Goal: Task Accomplishment & Management: Use online tool/utility

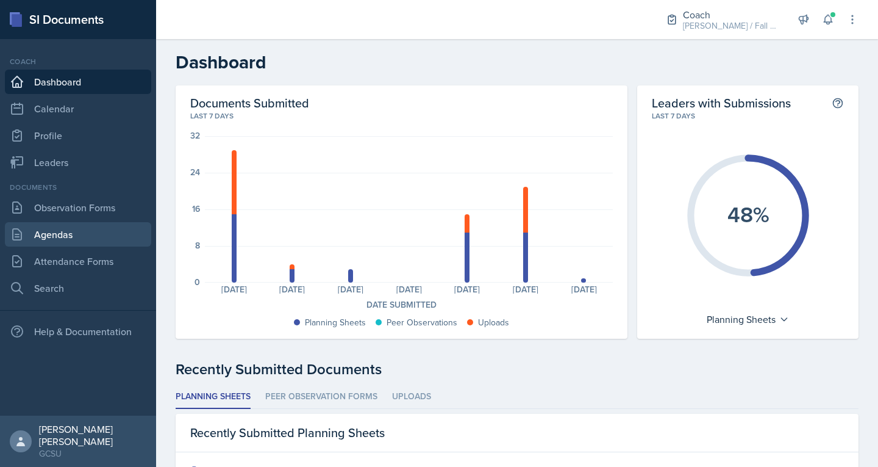
click at [81, 234] on link "Agendas" at bounding box center [78, 234] width 146 height 24
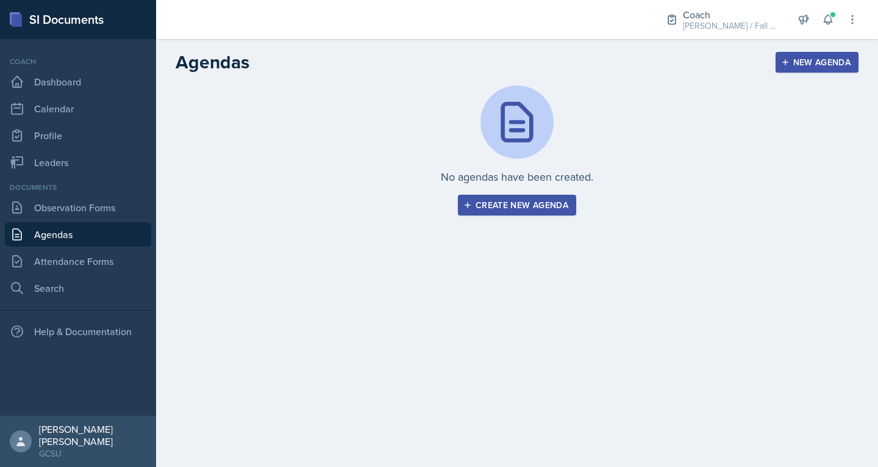
click at [465, 202] on icon "button" at bounding box center [467, 205] width 9 height 9
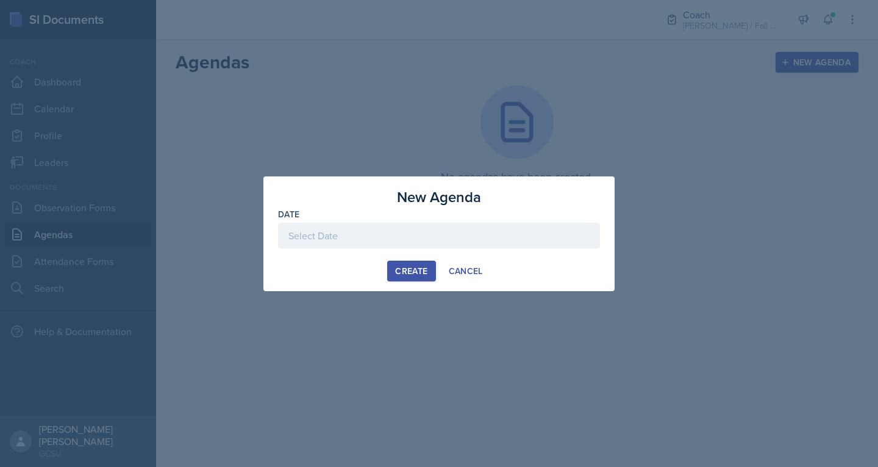
click at [362, 227] on div at bounding box center [439, 236] width 322 height 26
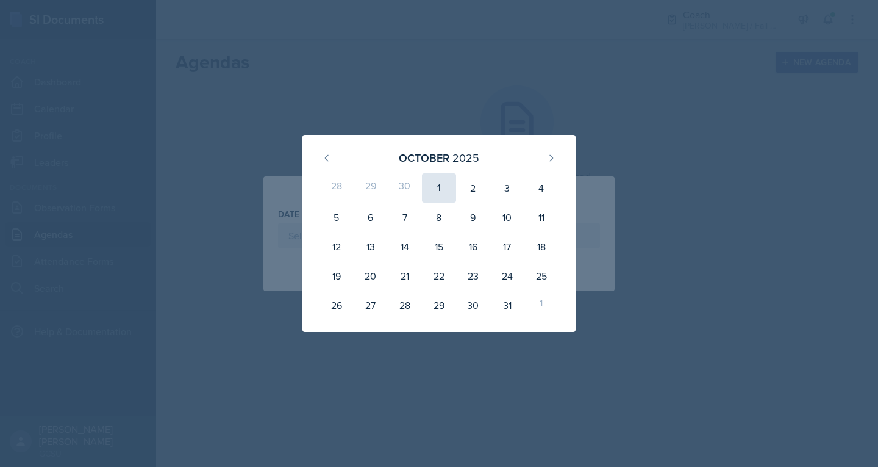
click at [438, 185] on div "1" at bounding box center [439, 187] width 34 height 29
type input "[DATE]"
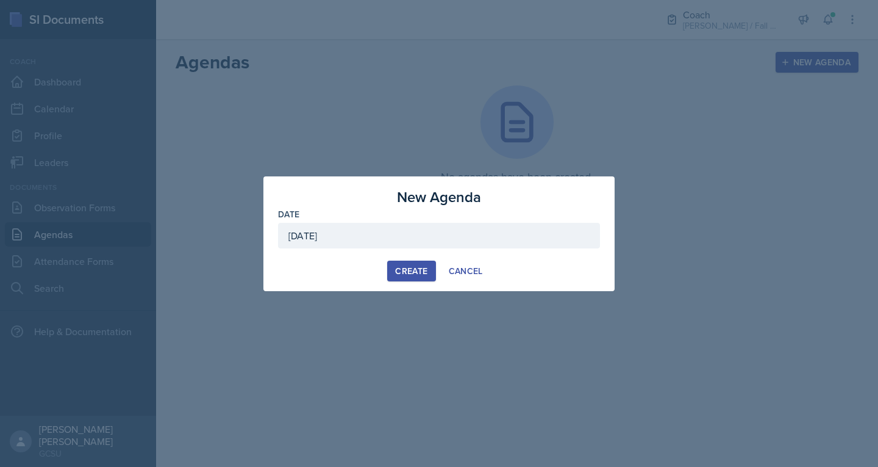
click at [408, 281] on div "New Agenda Date [DATE] [DATE] 28 29 30 1 2 3 4 5 6 7 8 9 10 11 12 13 14 15 16 1…" at bounding box center [438, 233] width 351 height 115
click at [411, 273] on div "Create" at bounding box center [411, 271] width 32 height 10
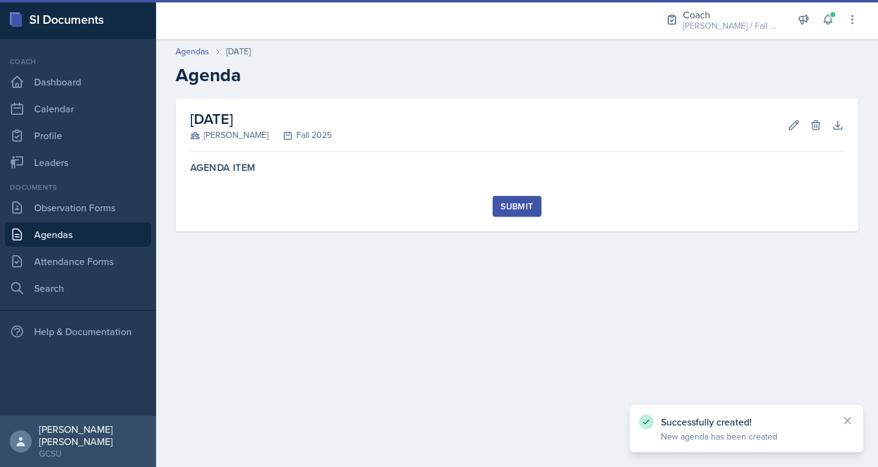
click at [367, 198] on div "Submit" at bounding box center [517, 213] width 654 height 35
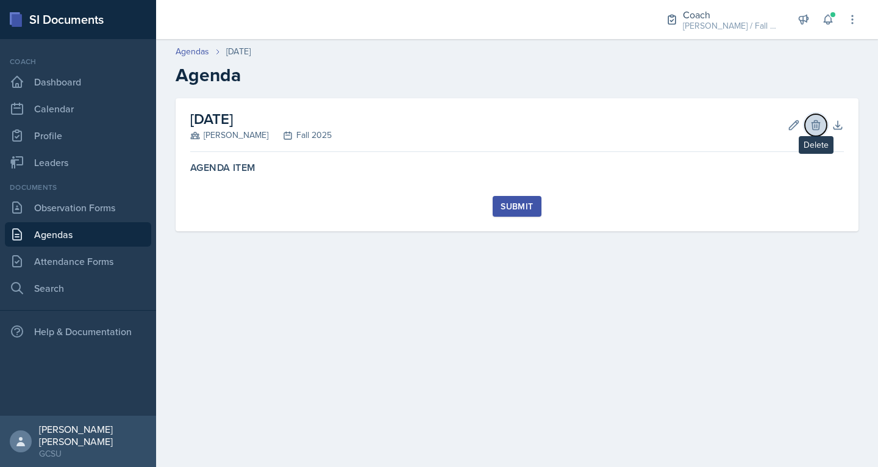
click at [817, 130] on icon at bounding box center [816, 125] width 12 height 12
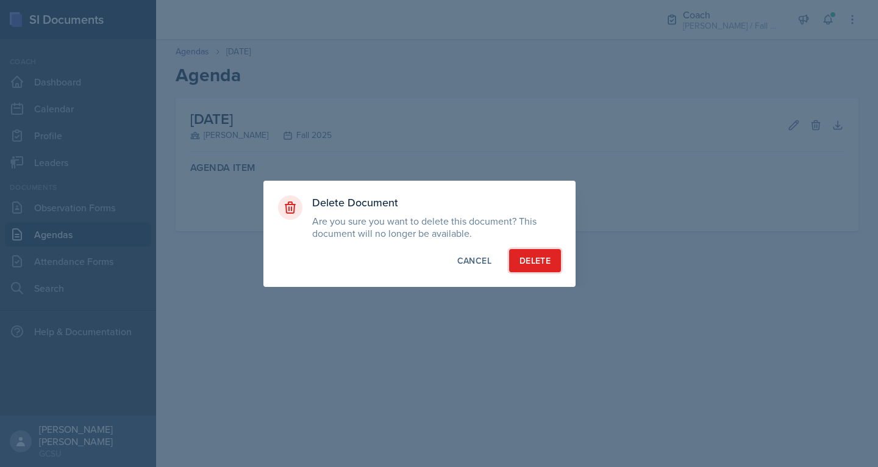
click at [526, 265] on div "Delete" at bounding box center [535, 260] width 31 height 12
